Goal: Task Accomplishment & Management: Use online tool/utility

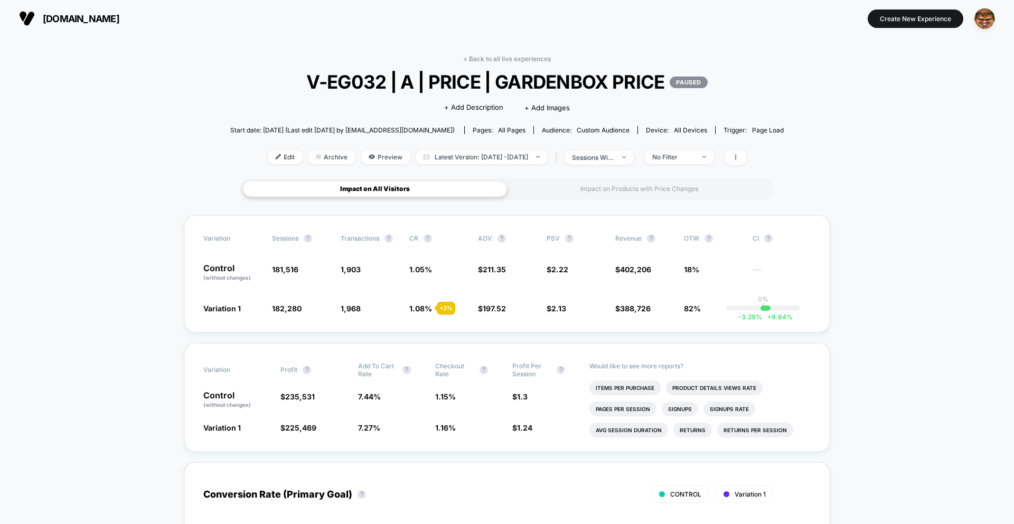
click at [628, 198] on div "Impact on All Visitors Impact on Products with Price Changes" at bounding box center [506, 188] width 533 height 21
click at [622, 191] on div "Impact on Products with Price Changes" at bounding box center [639, 189] width 264 height 16
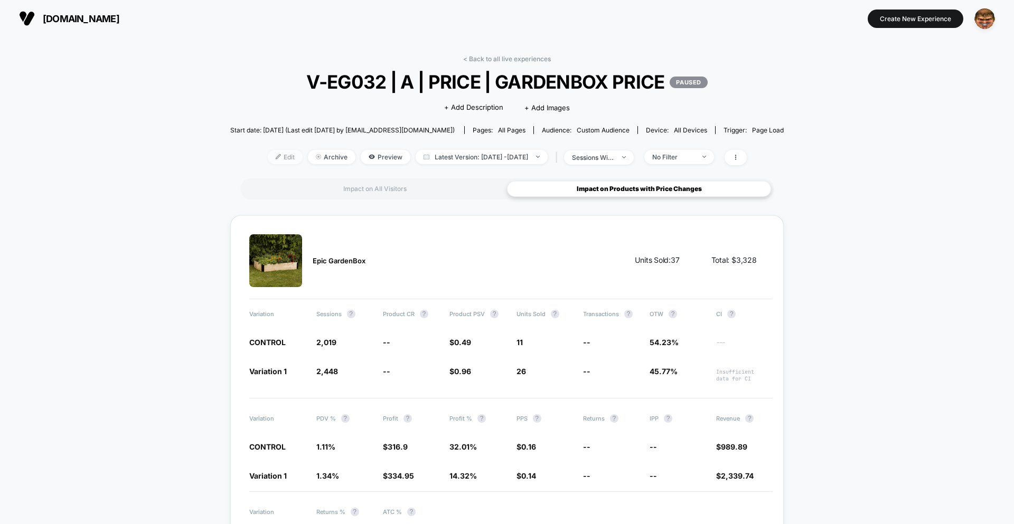
click at [276, 154] on img at bounding box center [278, 156] width 5 height 5
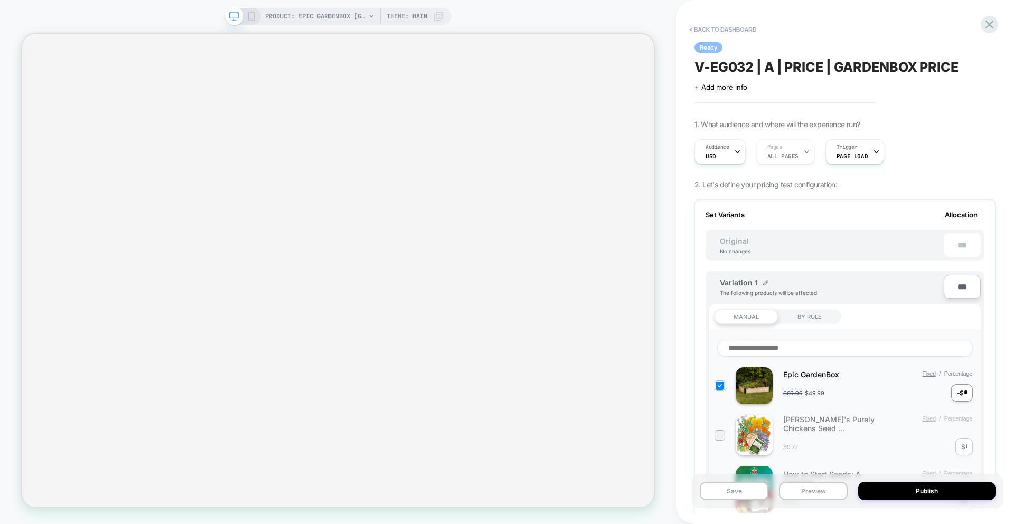
scroll to position [0, 1]
click at [718, 29] on button "< back to dashboard" at bounding box center [723, 29] width 78 height 17
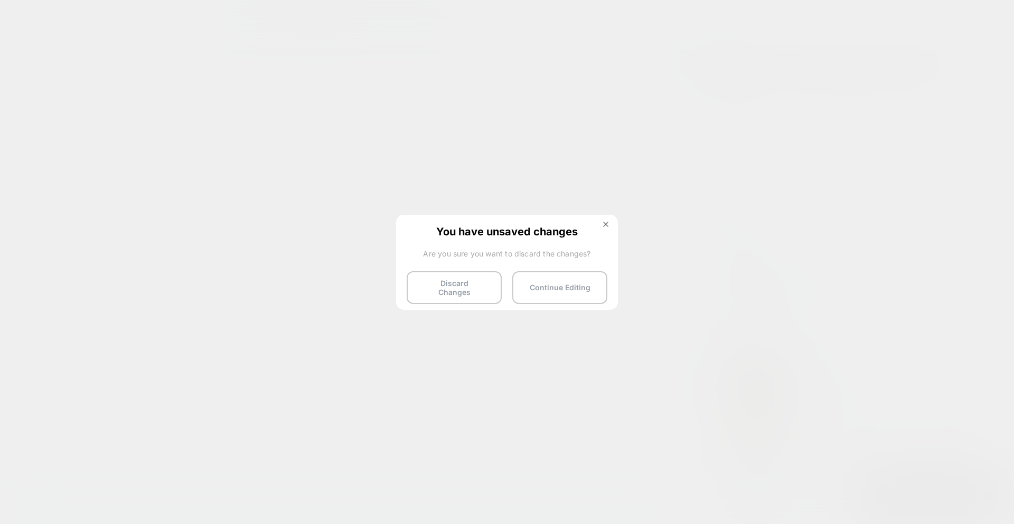
drag, startPoint x: 486, startPoint y: 282, endPoint x: 511, endPoint y: 267, distance: 28.7
click at [486, 282] on button "Discard Changes" at bounding box center [454, 287] width 95 height 33
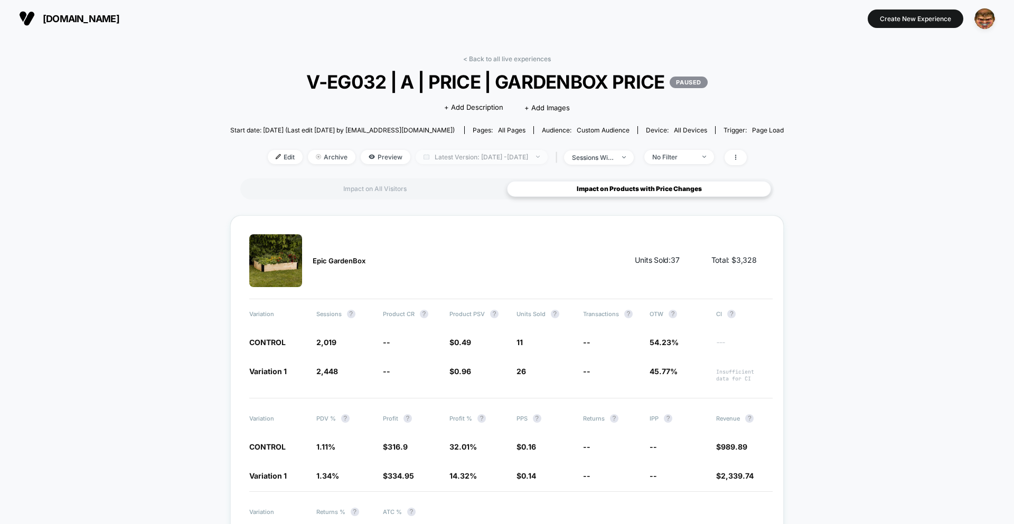
drag, startPoint x: 428, startPoint y: 187, endPoint x: 442, endPoint y: 156, distance: 33.8
click at [428, 187] on div "Impact on All Visitors" at bounding box center [375, 189] width 264 height 16
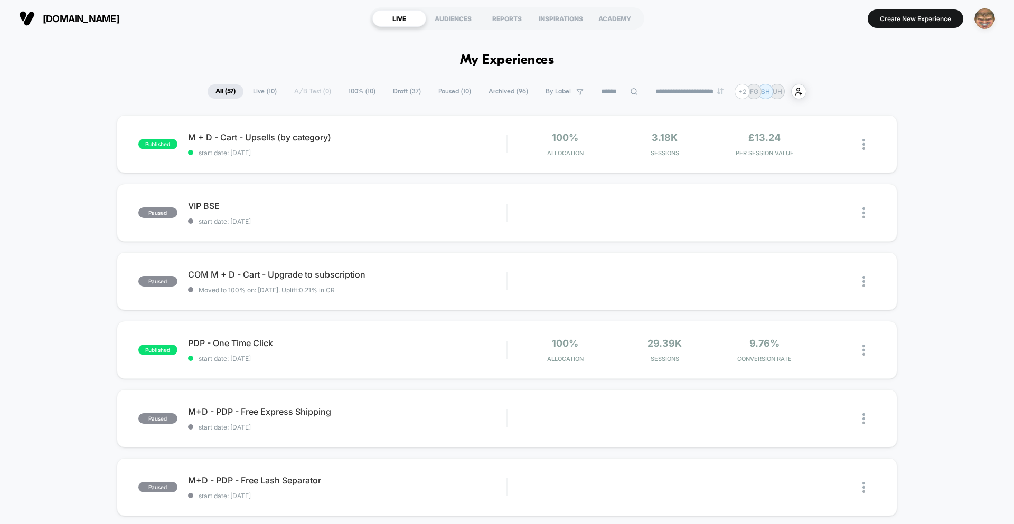
click at [975, 17] on img "button" at bounding box center [984, 18] width 21 height 21
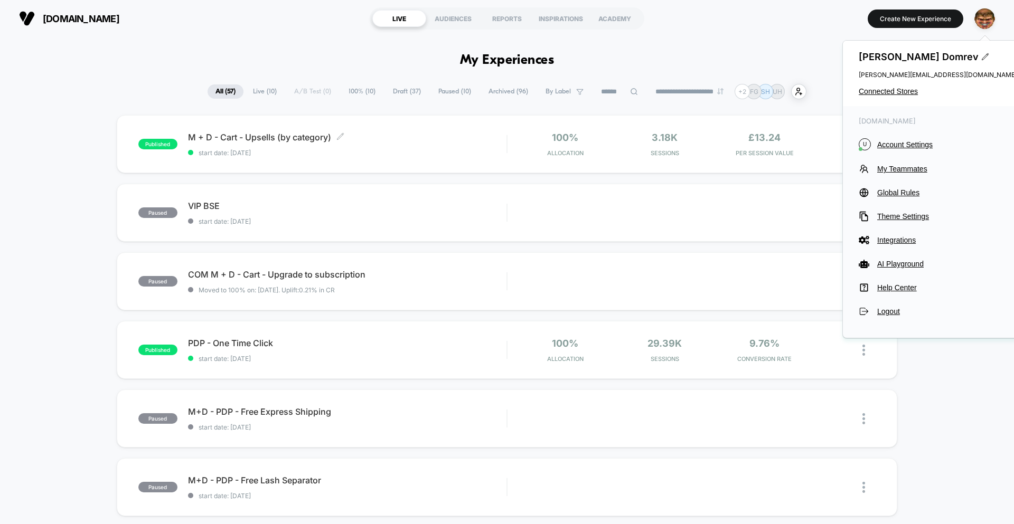
drag, startPoint x: 432, startPoint y: 144, endPoint x: 439, endPoint y: 141, distance: 7.8
click at [432, 144] on div "M + D - Cart - Upsells (by category) Click to edit experience details Click to …" at bounding box center [347, 144] width 318 height 25
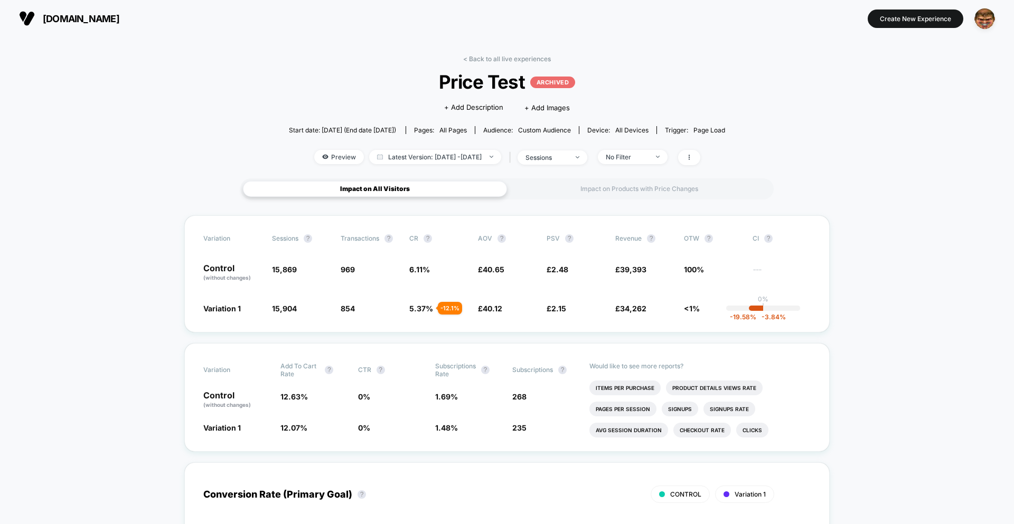
click at [511, 63] on div "< Back to all live experiences Price Test ARCHIVED Click to edit experience det…" at bounding box center [507, 117] width 436 height 124
click at [508, 60] on link "< Back to all live experiences" at bounding box center [507, 59] width 88 height 8
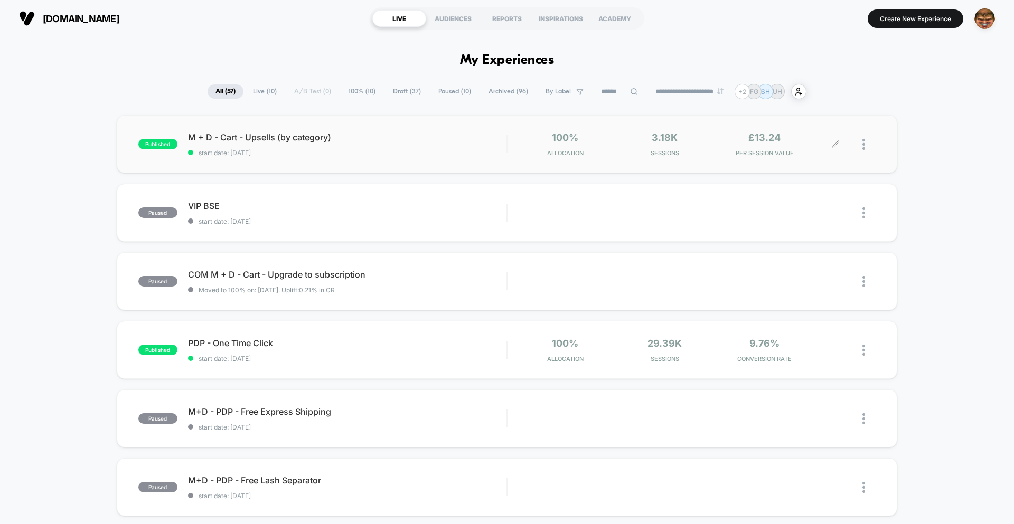
click at [837, 146] on icon at bounding box center [836, 144] width 8 height 8
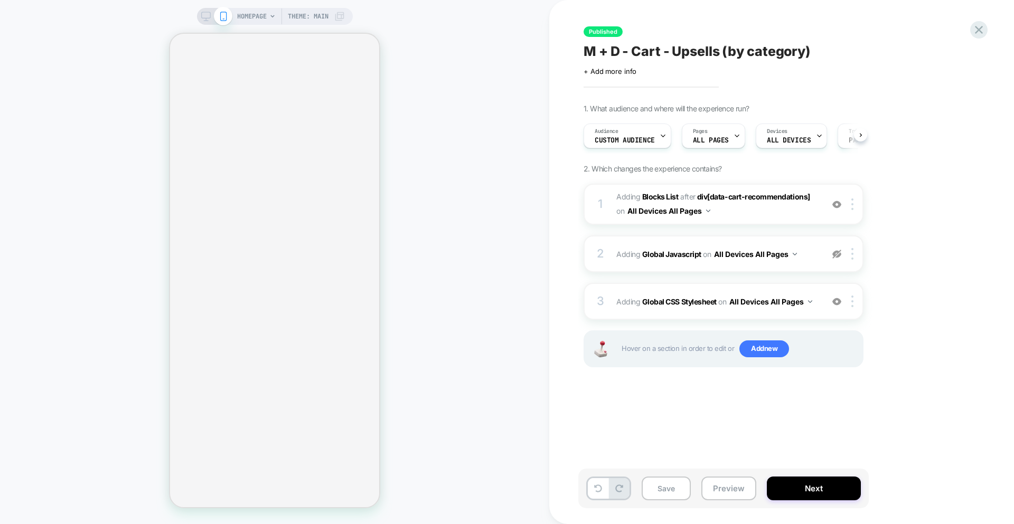
scroll to position [0, 1]
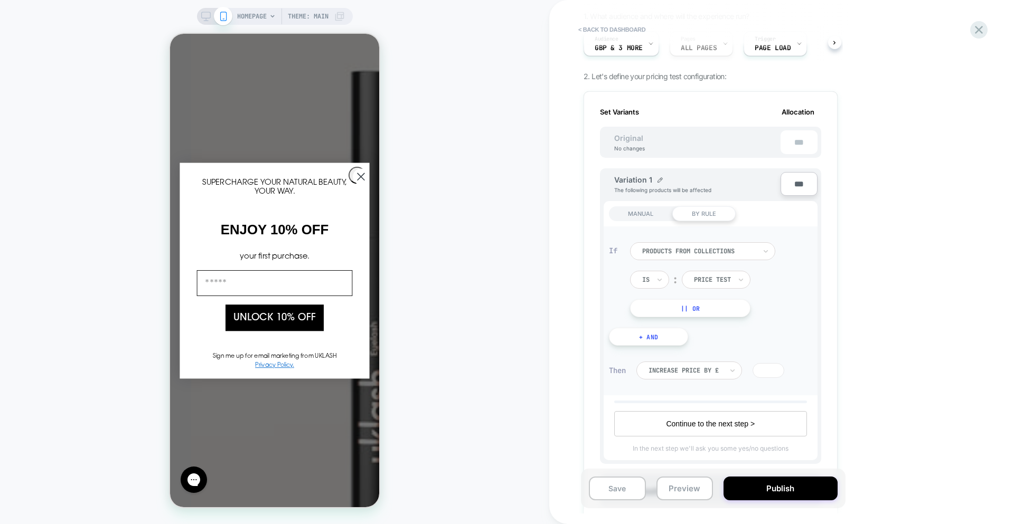
scroll to position [108, 0]
